Goal: Book appointment/travel/reservation

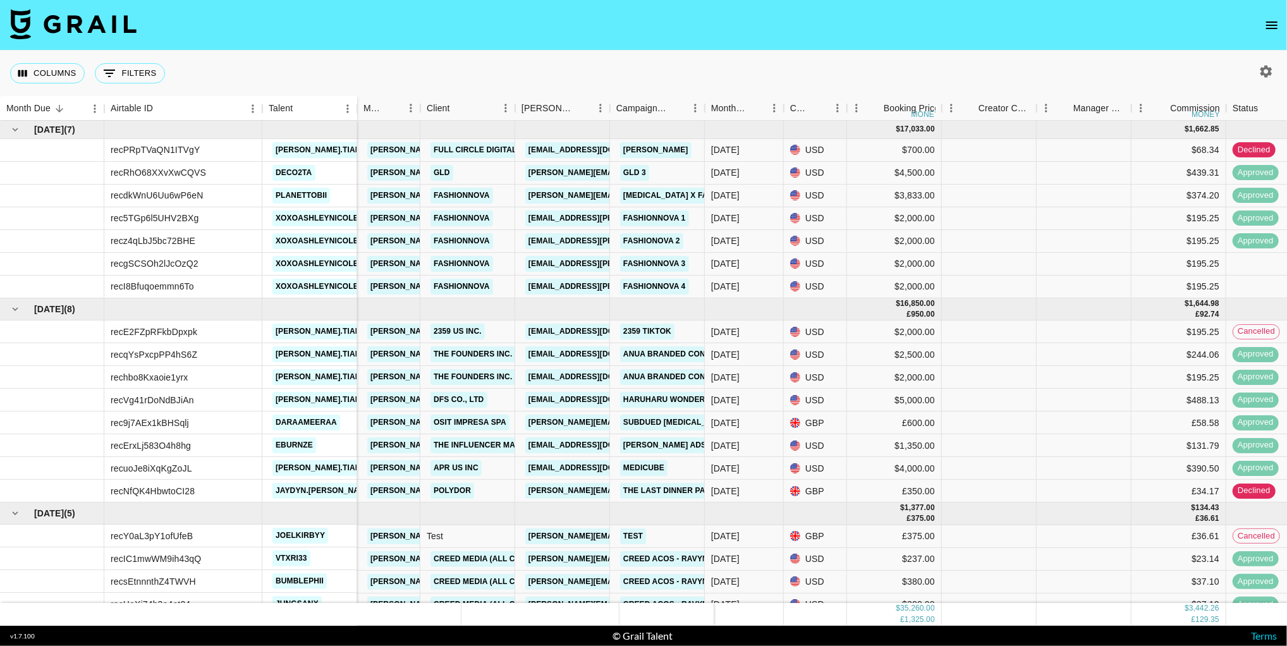
click at [1286, 17] on nav at bounding box center [643, 25] width 1287 height 51
click at [1264, 23] on icon "open drawer" at bounding box center [1271, 25] width 15 height 15
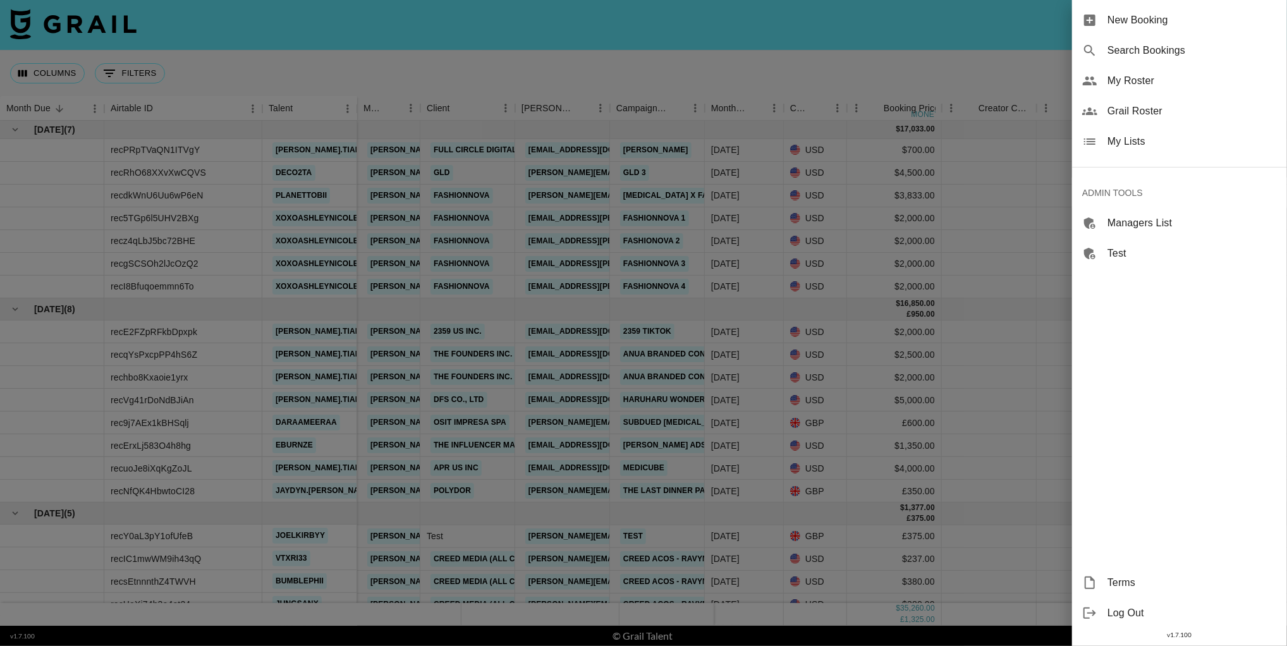
click at [1174, 25] on span "New Booking" at bounding box center [1191, 20] width 169 height 15
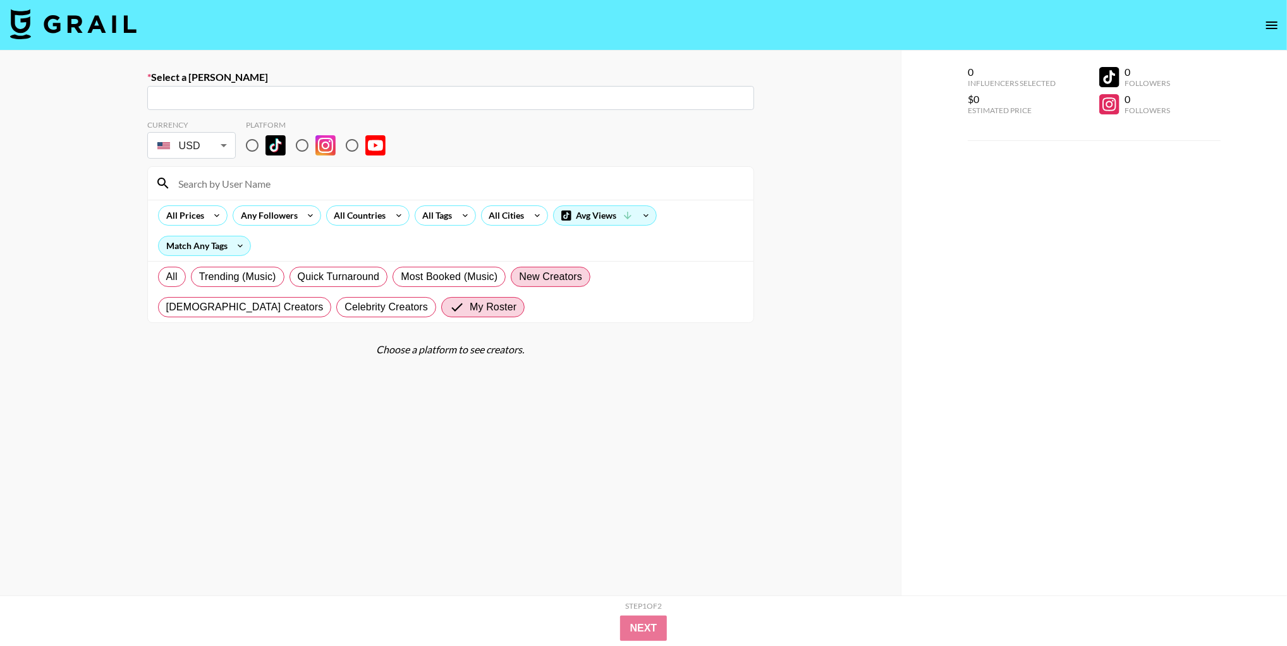
click at [562, 275] on span "New Creators" at bounding box center [550, 276] width 63 height 15
click at [519, 277] on input "New Creators" at bounding box center [519, 277] width 0 height 0
radio input "true"
drag, startPoint x: 440, startPoint y: 268, endPoint x: 446, endPoint y: 257, distance: 11.9
click at [440, 268] on label "Most Booked (Music)" at bounding box center [448, 277] width 113 height 20
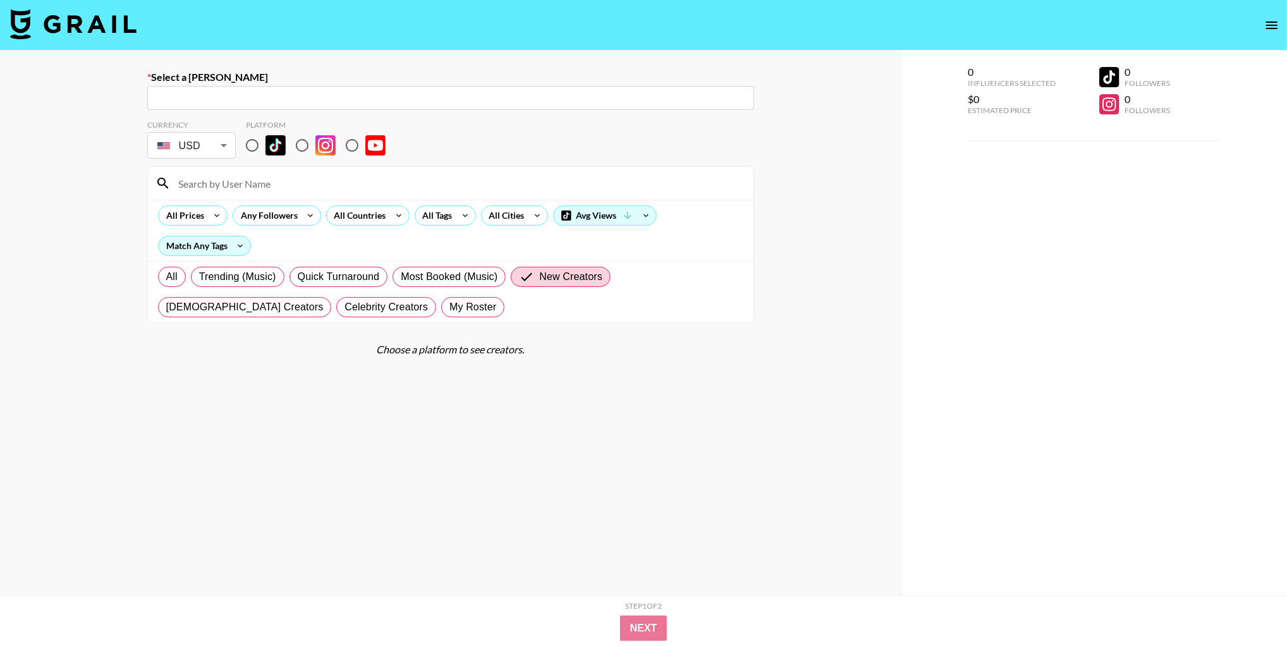
click at [401, 277] on input "Most Booked (Music)" at bounding box center [401, 277] width 0 height 0
radio input "true"
click at [258, 274] on span "Trending (Music)" at bounding box center [237, 276] width 77 height 15
click at [199, 277] on input "Trending (Music)" at bounding box center [199, 277] width 0 height 0
radio input "true"
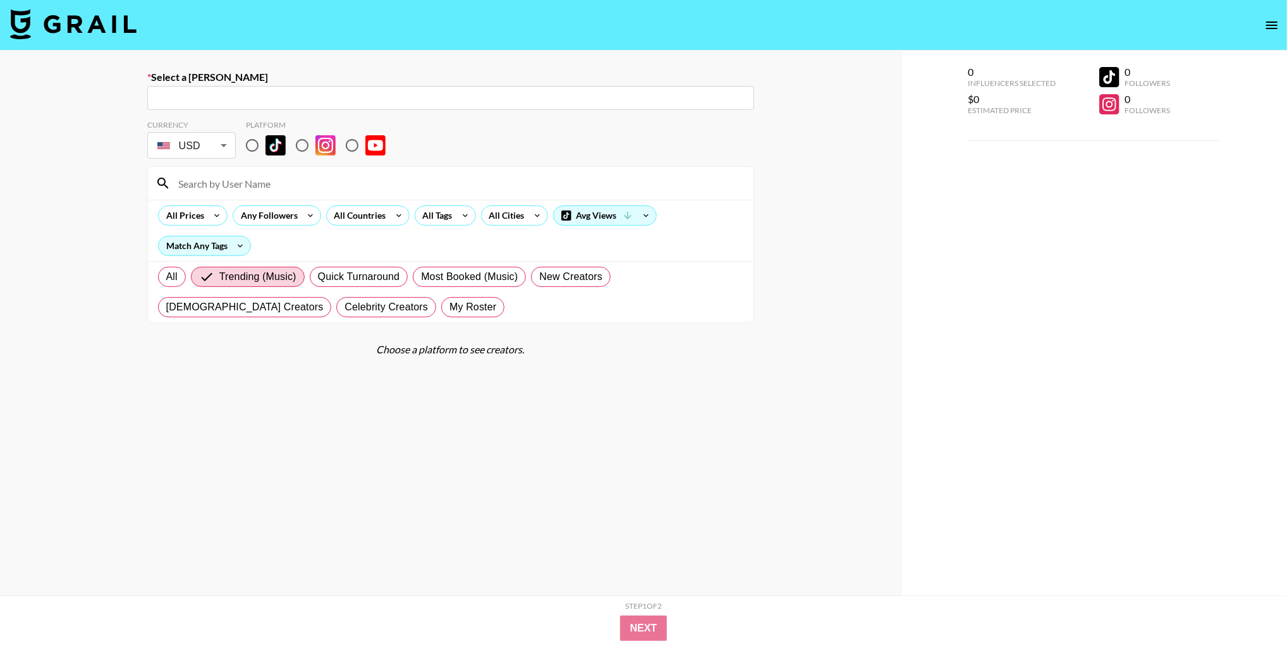
click at [256, 148] on input "radio" at bounding box center [252, 145] width 27 height 27
radio input "true"
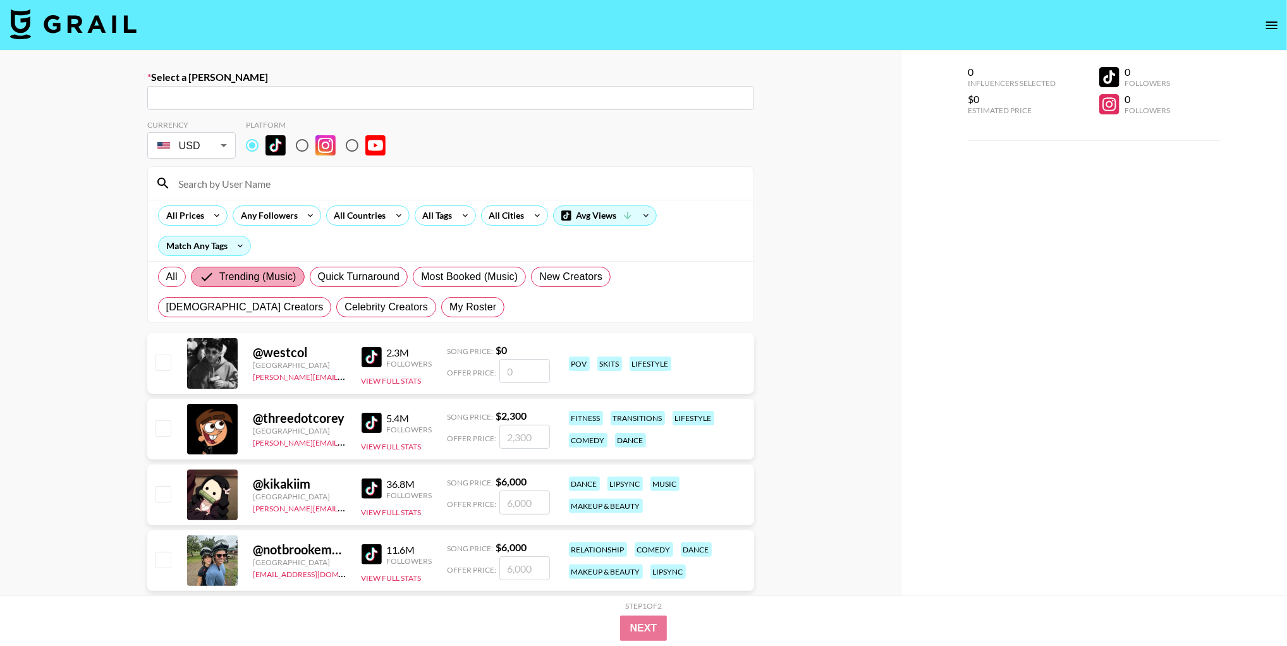
click at [247, 282] on span "Trending (Music)" at bounding box center [257, 276] width 77 height 15
click at [219, 282] on input "Trending (Music)" at bounding box center [209, 276] width 20 height 15
click at [265, 267] on label "Trending (Music)" at bounding box center [248, 277] width 114 height 20
click at [219, 269] on input "Trending (Music)" at bounding box center [209, 276] width 20 height 15
click at [254, 277] on span "Trending (Music)" at bounding box center [257, 276] width 77 height 15
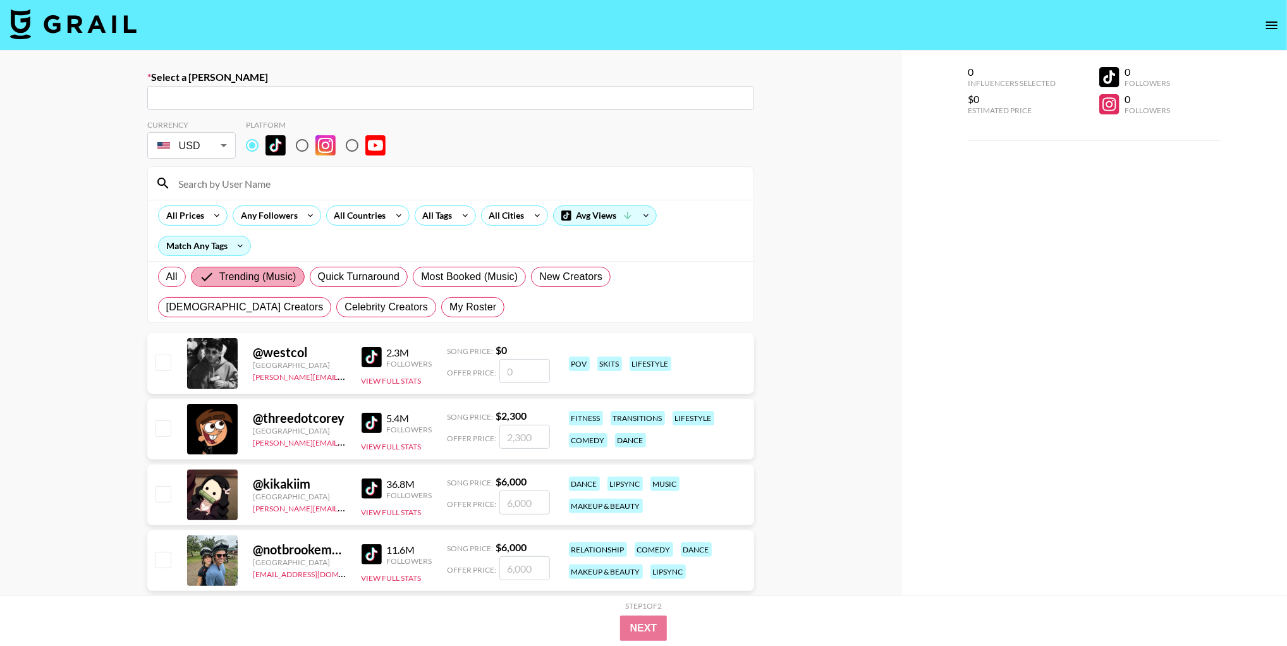
click at [219, 277] on input "Trending (Music)" at bounding box center [209, 276] width 20 height 15
click at [254, 277] on span "Trending (Music)" at bounding box center [257, 276] width 77 height 15
click at [219, 277] on input "Trending (Music)" at bounding box center [209, 276] width 20 height 15
click at [254, 277] on span "Trending (Music)" at bounding box center [257, 276] width 77 height 15
click at [219, 277] on input "Trending (Music)" at bounding box center [209, 276] width 20 height 15
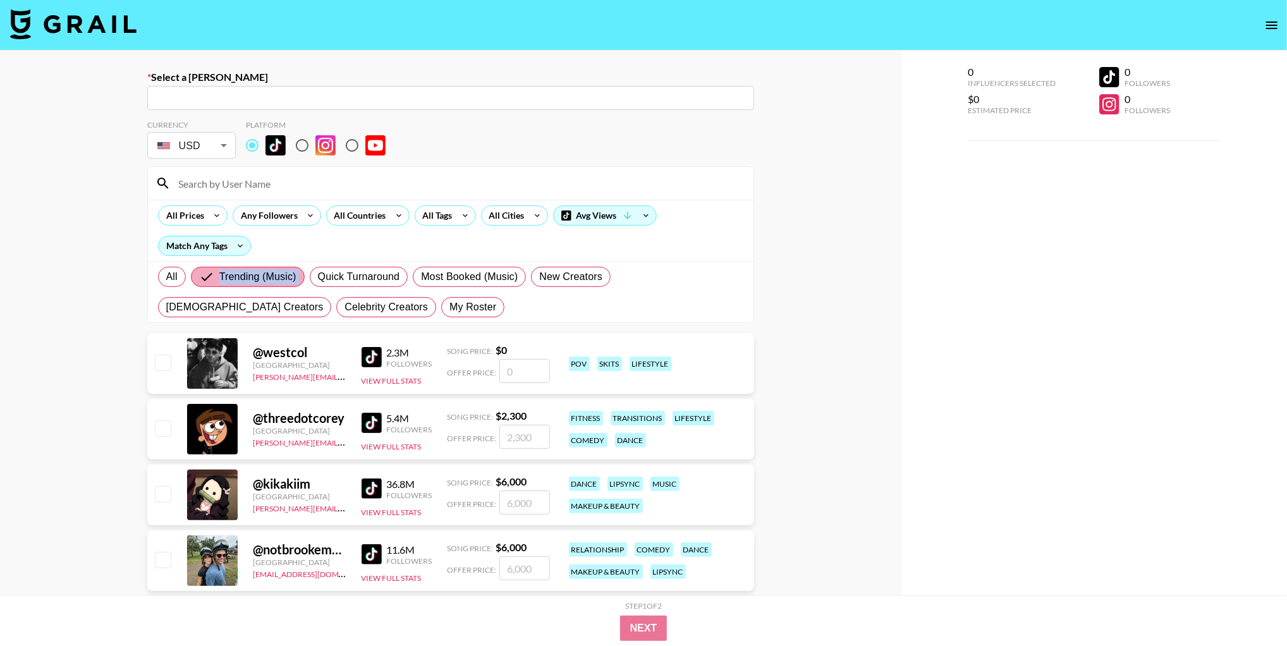
click at [255, 277] on span "Trending (Music)" at bounding box center [257, 276] width 77 height 15
click at [219, 277] on input "Trending (Music)" at bounding box center [209, 276] width 20 height 15
click at [255, 277] on span "Trending (Music)" at bounding box center [257, 276] width 77 height 15
click at [219, 277] on input "Trending (Music)" at bounding box center [209, 276] width 20 height 15
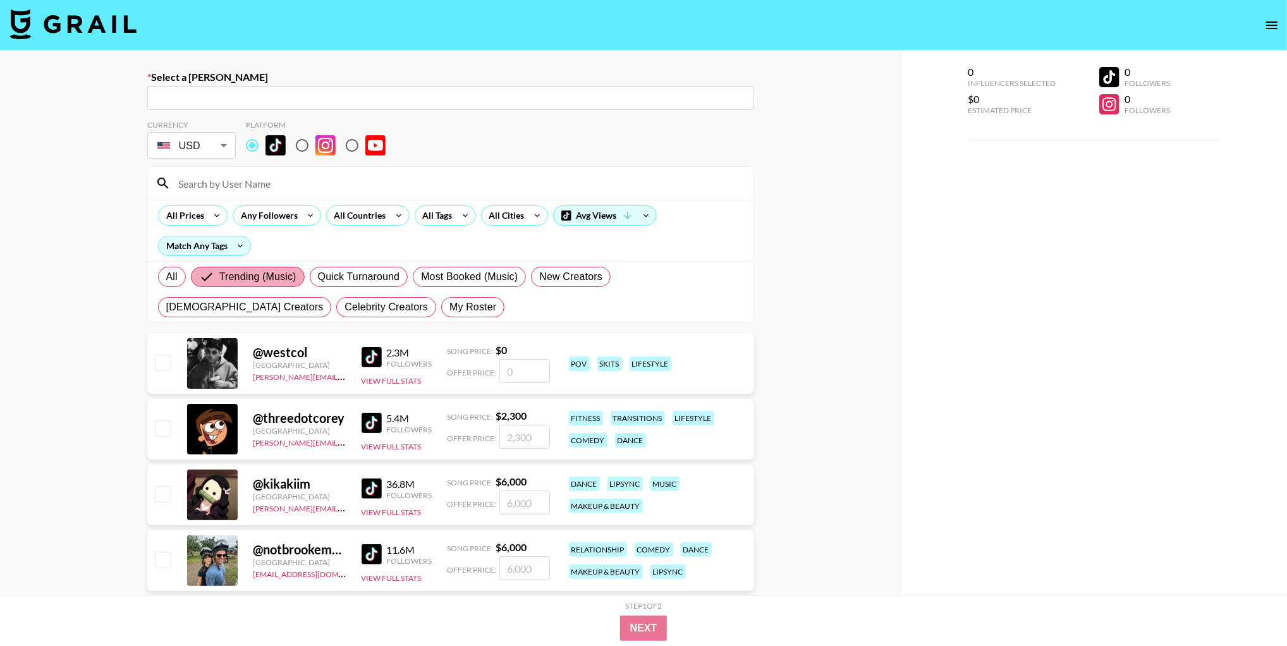
click at [264, 286] on label "Trending (Music)" at bounding box center [248, 277] width 114 height 20
click at [219, 284] on input "Trending (Music)" at bounding box center [209, 276] width 20 height 15
click at [273, 274] on span "Trending (Music)" at bounding box center [257, 276] width 77 height 15
click at [219, 274] on input "Trending (Music)" at bounding box center [209, 276] width 20 height 15
